Goal: Task Accomplishment & Management: Manage account settings

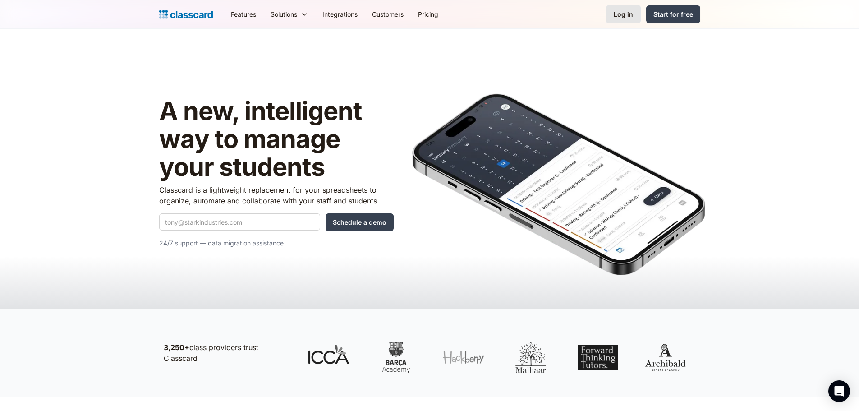
click at [615, 14] on div "Log in" at bounding box center [623, 13] width 19 height 9
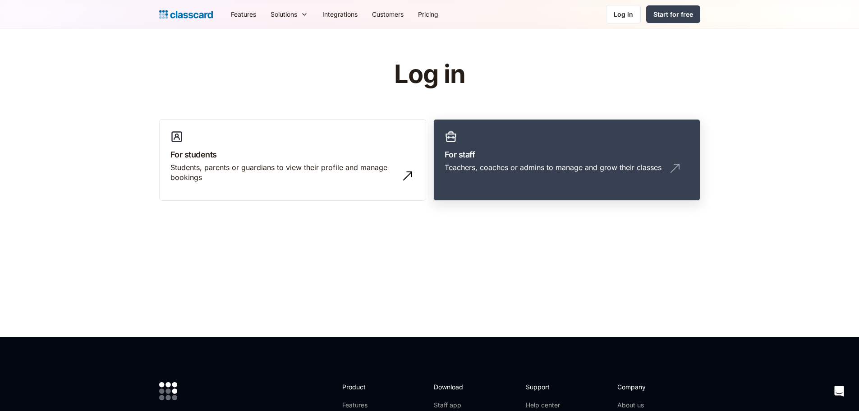
click at [497, 179] on link "For staff Teachers, coaches or admins to manage and grow their classes" at bounding box center [566, 160] width 267 height 82
click at [621, 18] on div "Log in" at bounding box center [623, 13] width 19 height 9
